Goal: Information Seeking & Learning: Learn about a topic

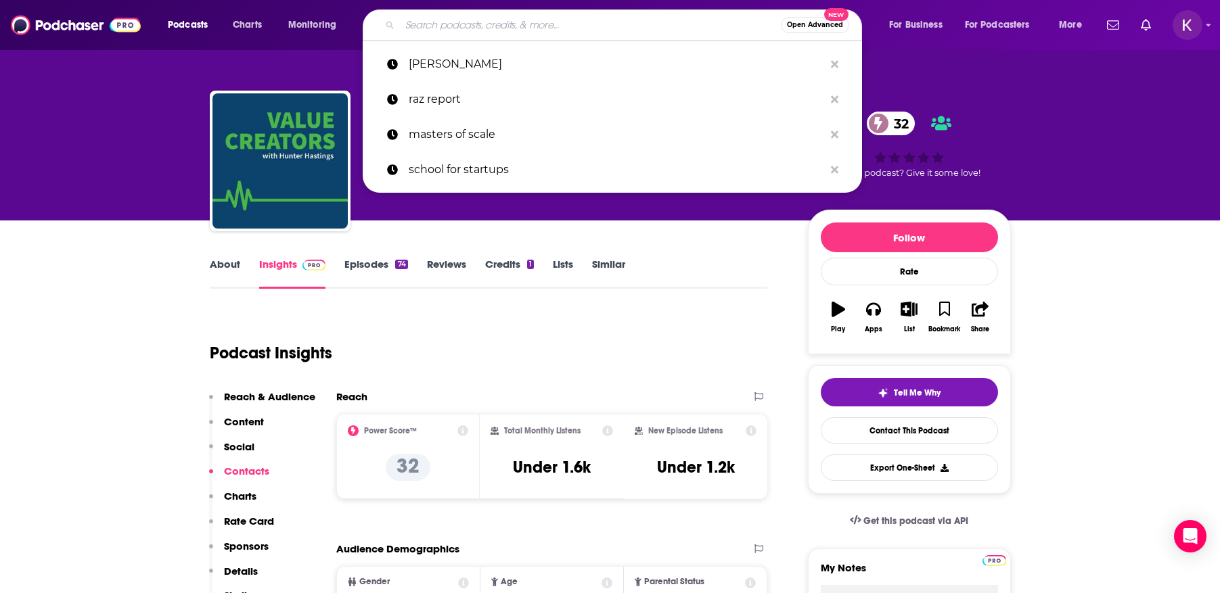
click at [513, 24] on input "Search podcasts, credits, & more..." at bounding box center [590, 25] width 381 height 22
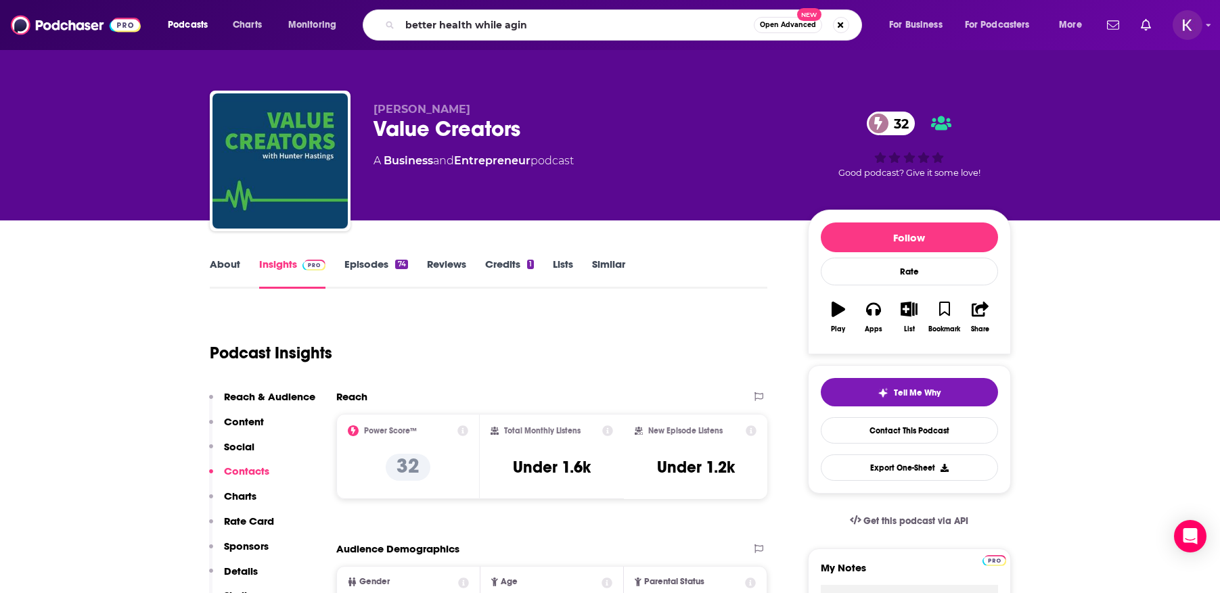
type input "better health while aging"
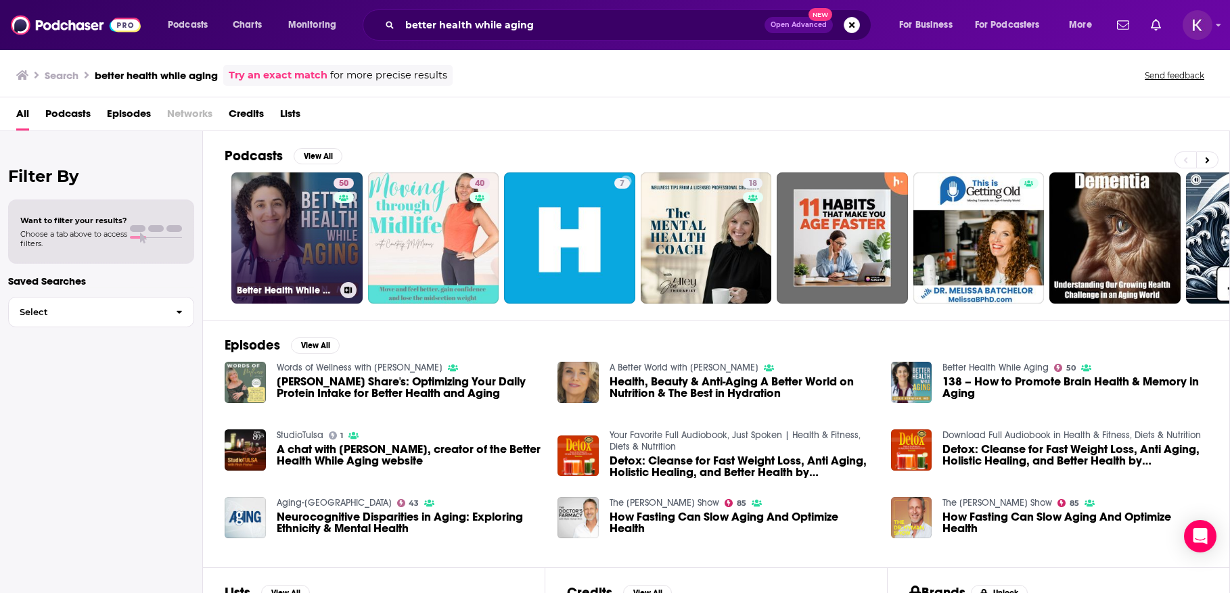
click at [288, 210] on link "50 Better Health While Aging" at bounding box center [296, 238] width 131 height 131
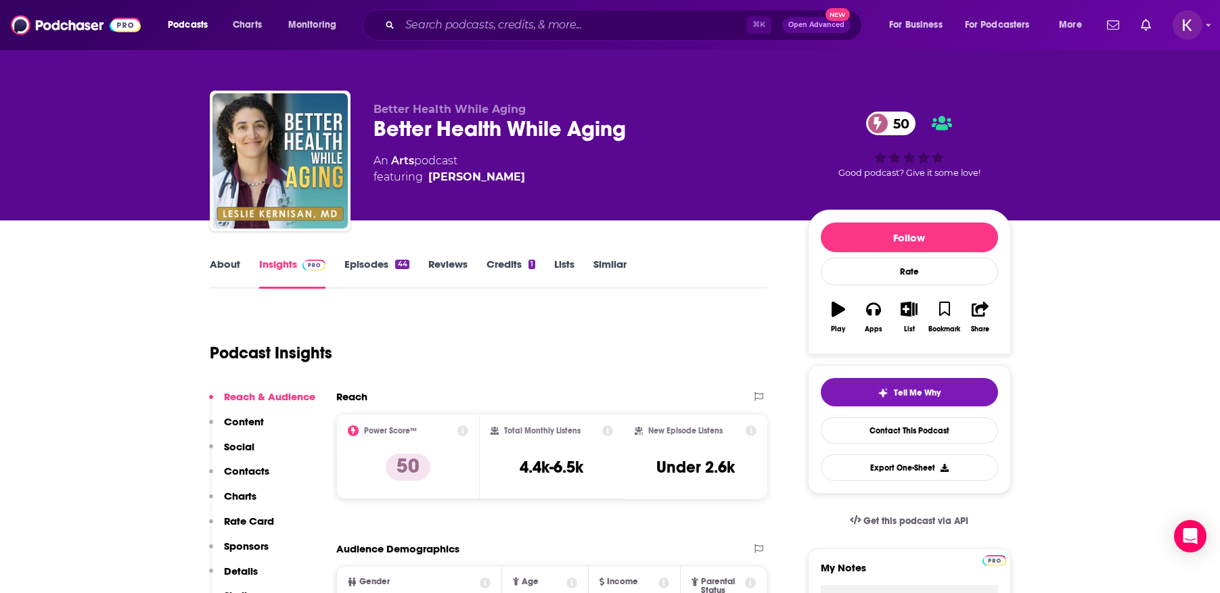
click at [363, 269] on link "Episodes 44" at bounding box center [376, 273] width 64 height 31
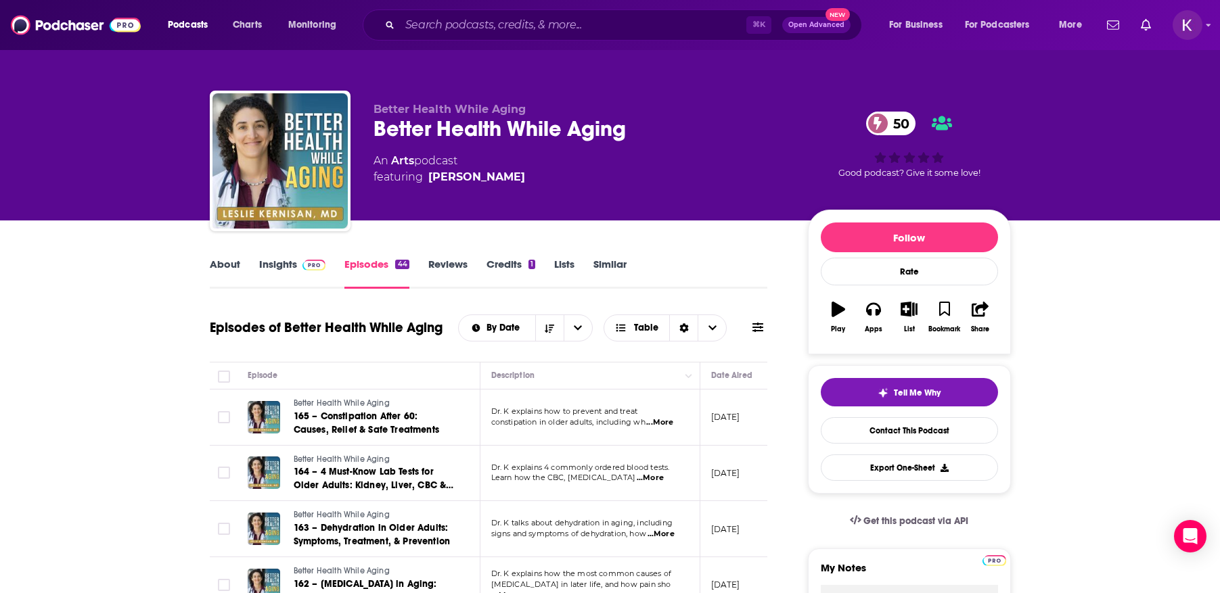
click at [269, 266] on link "Insights" at bounding box center [292, 273] width 67 height 31
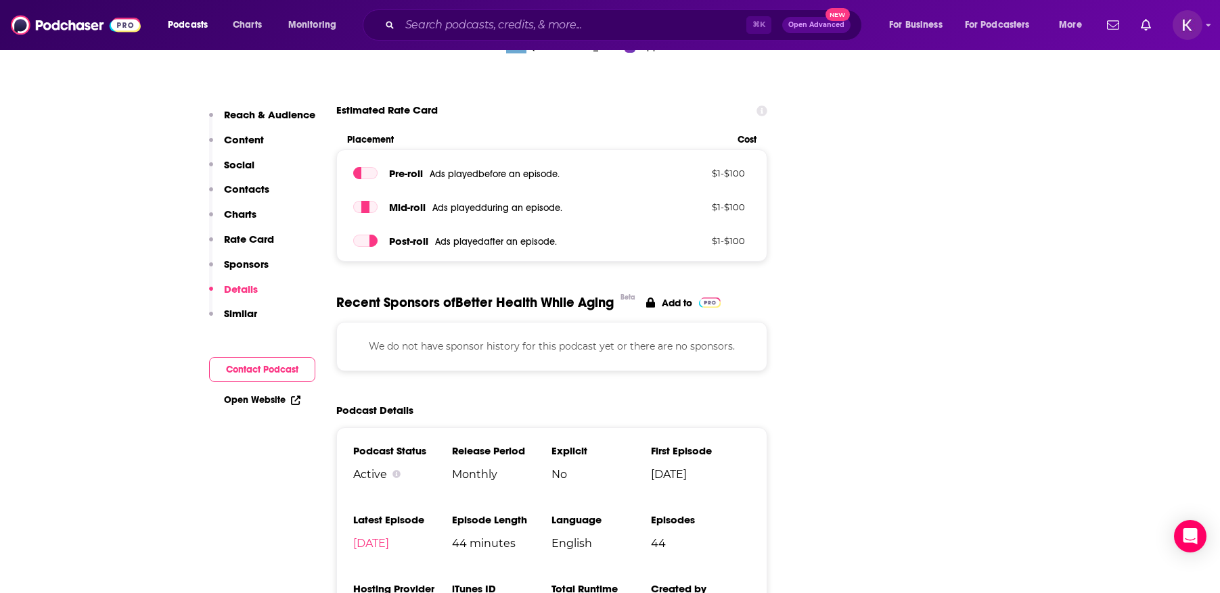
scroll to position [1656, 0]
